Goal: Information Seeking & Learning: Learn about a topic

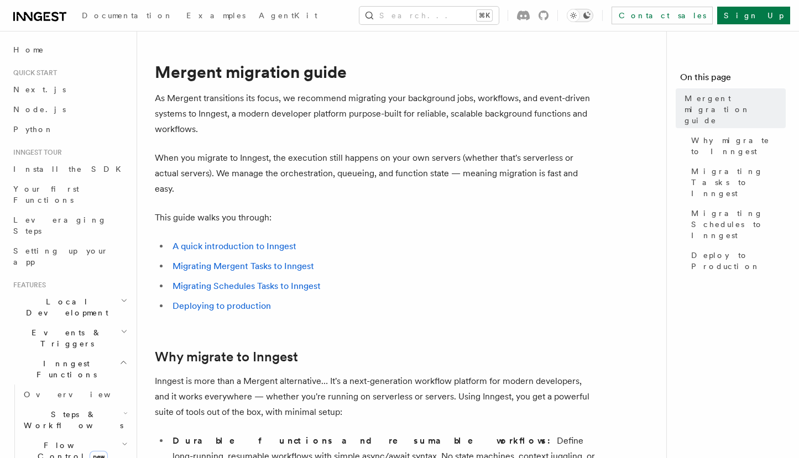
click at [591, 17] on icon "Toggle dark mode" at bounding box center [586, 15] width 9 height 9
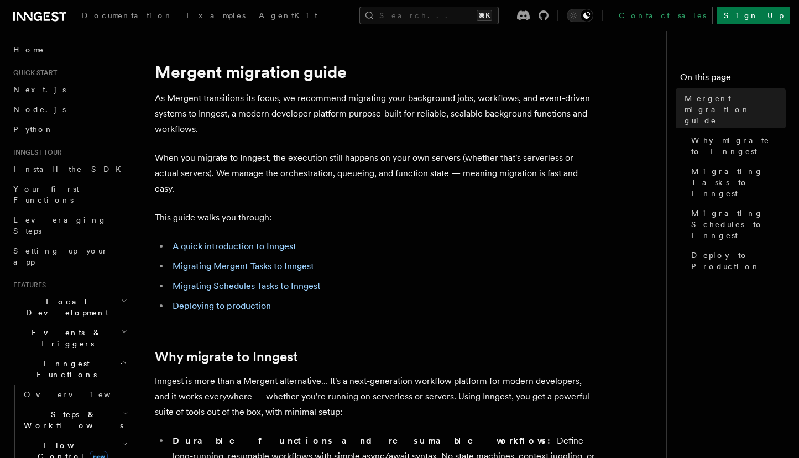
click at [398, 170] on p "When you migrate to Inngest, the execution still happens on your own servers (w…" at bounding box center [376, 173] width 442 height 46
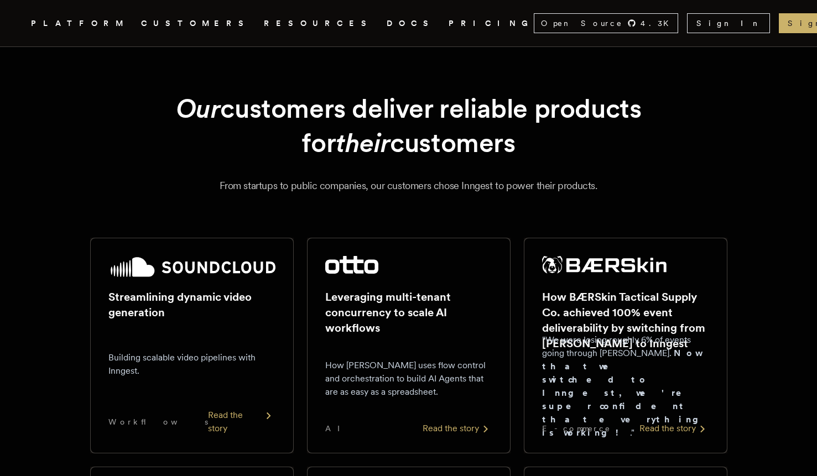
click at [104, 170] on div "Our customers deliver reliable products for their customers From startups to pu…" at bounding box center [408, 142] width 728 height 102
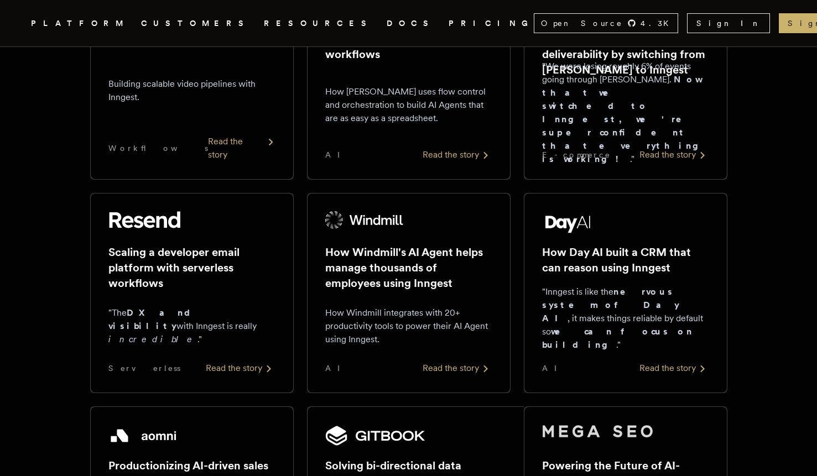
scroll to position [272, 0]
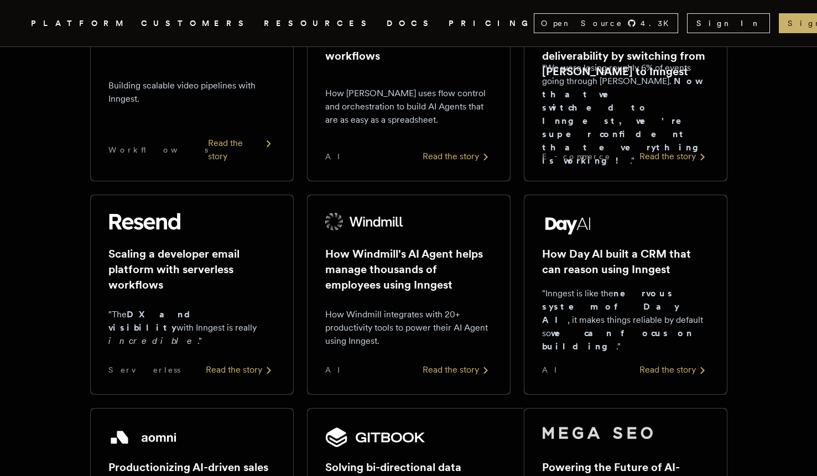
click at [448, 20] on link "PRICING" at bounding box center [490, 24] width 85 height 14
